Goal: Browse casually

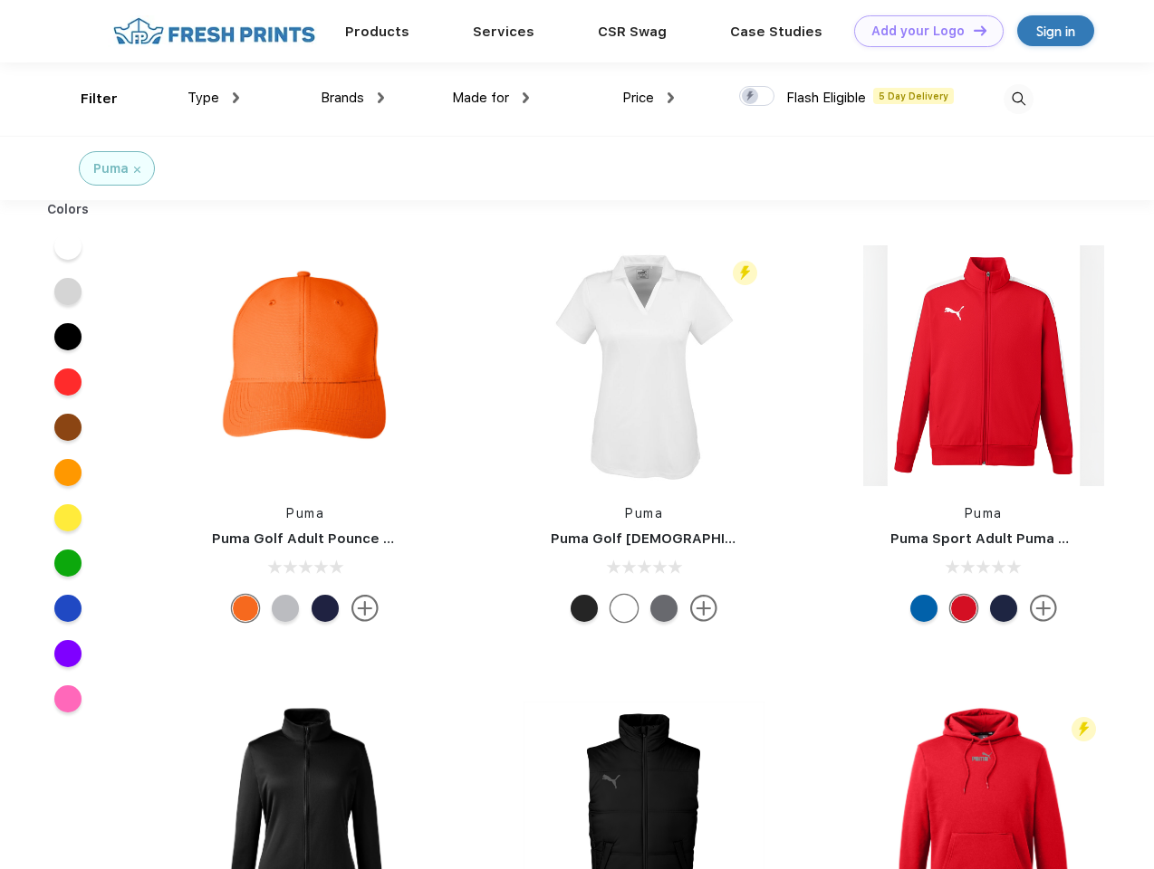
scroll to position [1, 0]
click at [922, 31] on link "Add your Logo Design Tool" at bounding box center [928, 31] width 149 height 32
click at [0, 0] on div "Design Tool" at bounding box center [0, 0] width 0 height 0
click at [972, 30] on link "Add your Logo Design Tool" at bounding box center [928, 31] width 149 height 32
click at [87, 99] on div "Filter" at bounding box center [99, 99] width 37 height 21
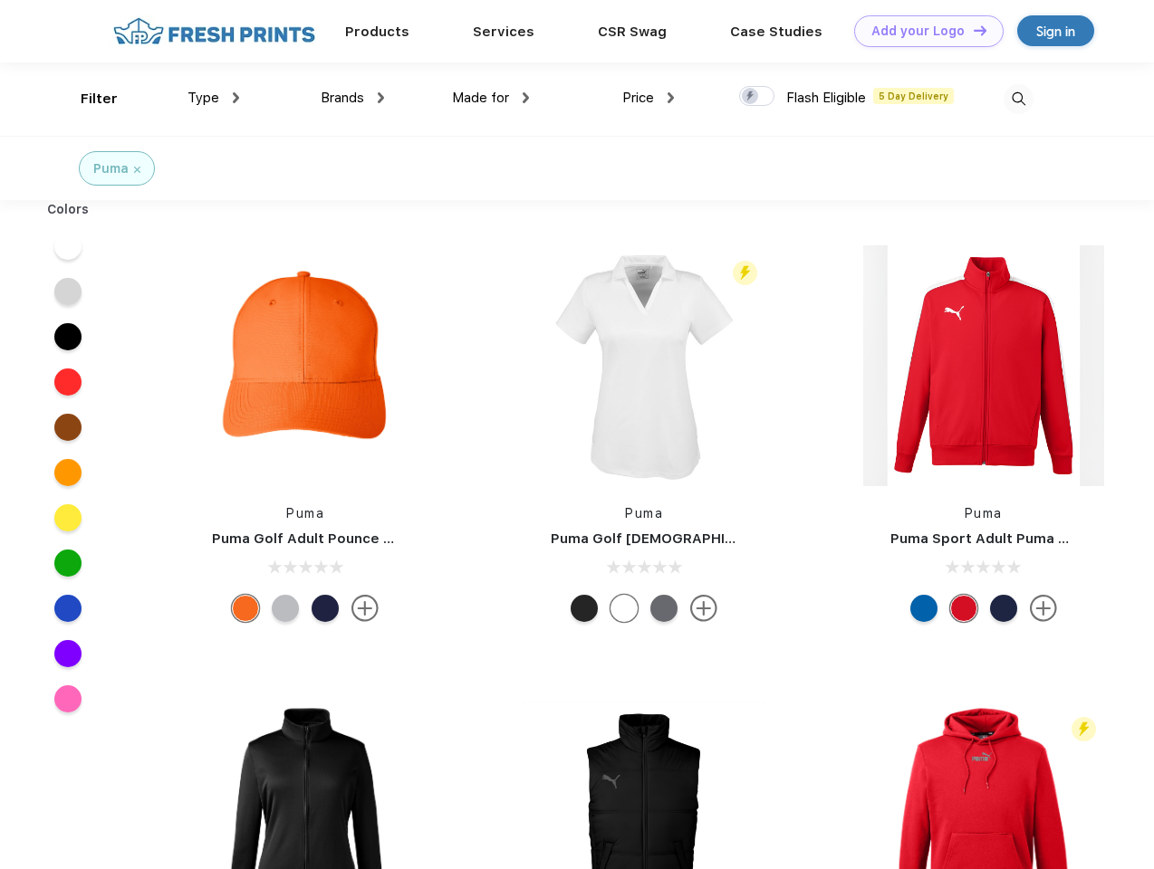
click at [214, 98] on span "Type" at bounding box center [203, 98] width 32 height 16
click at [352, 98] on span "Brands" at bounding box center [342, 98] width 43 height 16
click at [491, 98] on span "Made for" at bounding box center [480, 98] width 57 height 16
click at [648, 98] on span "Price" at bounding box center [638, 98] width 32 height 16
click at [757, 97] on div at bounding box center [756, 96] width 35 height 20
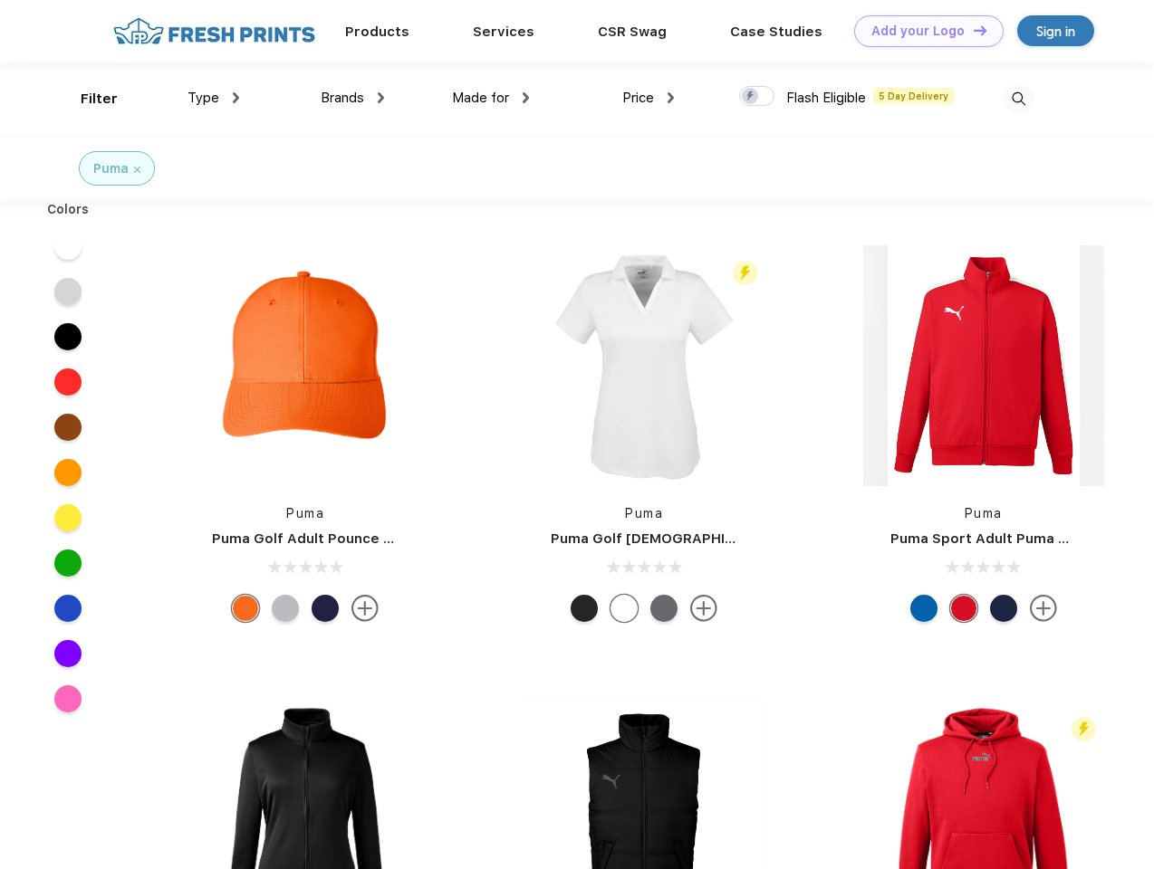
click at [751, 97] on input "checkbox" at bounding box center [745, 91] width 12 height 12
click at [1018, 99] on img at bounding box center [1018, 99] width 30 height 30
